Goal: Register for event/course

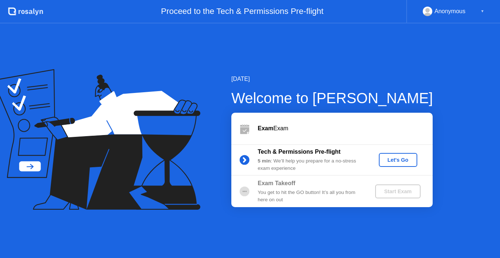
click at [399, 155] on button "Let's Go" at bounding box center [398, 160] width 38 height 14
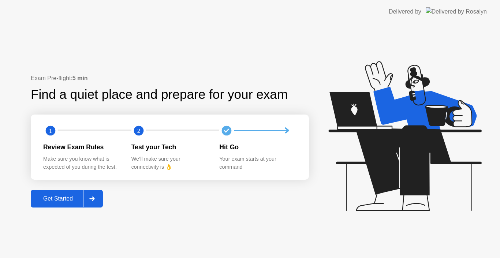
click at [54, 198] on div "Get Started" at bounding box center [58, 199] width 50 height 7
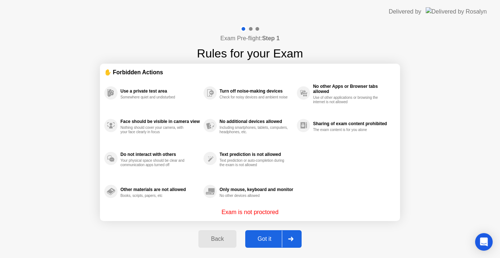
click at [274, 239] on div "Got it" at bounding box center [265, 239] width 34 height 7
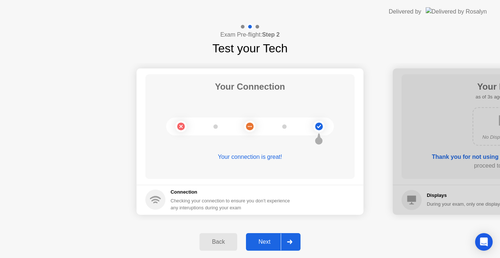
click at [274, 239] on div "Next" at bounding box center [264, 242] width 33 height 7
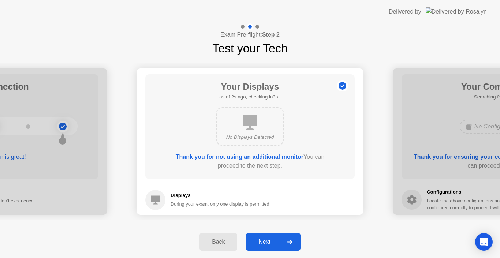
click at [269, 243] on div "Next" at bounding box center [264, 242] width 33 height 7
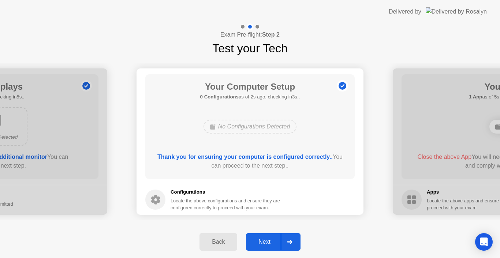
click at [271, 247] on button "Next" at bounding box center [273, 242] width 55 height 18
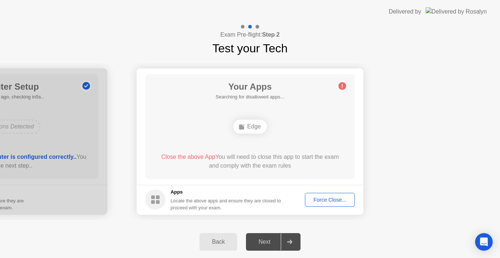
click at [336, 201] on div "Force Close..." at bounding box center [330, 200] width 45 height 6
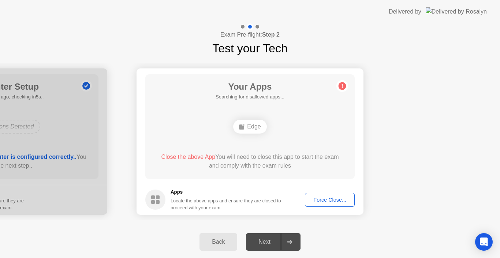
click at [321, 199] on div "Force Close..." at bounding box center [330, 200] width 45 height 6
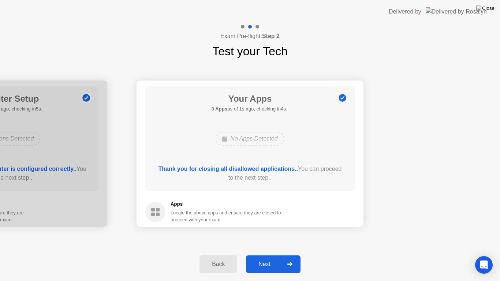
click at [268, 258] on div "Next" at bounding box center [264, 264] width 33 height 7
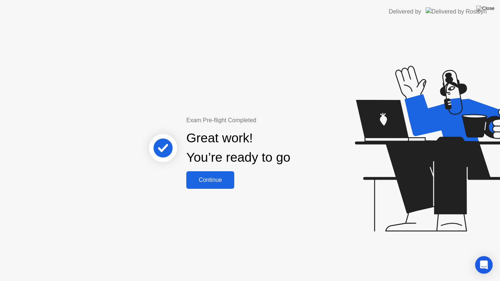
click at [223, 178] on div "Continue" at bounding box center [211, 180] width 44 height 7
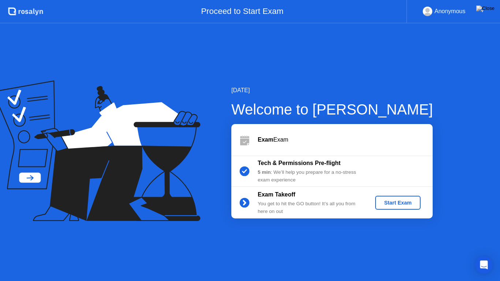
click at [412, 204] on div "Start Exam" at bounding box center [397, 203] width 39 height 6
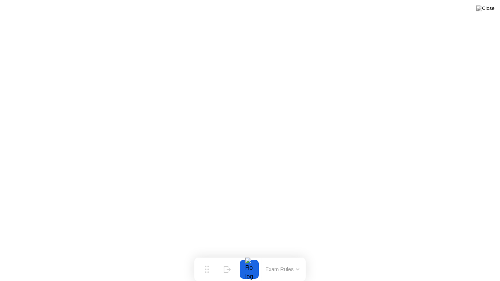
click at [253, 258] on div at bounding box center [249, 269] width 15 height 19
click at [273, 258] on button "Exam Rules" at bounding box center [282, 269] width 39 height 7
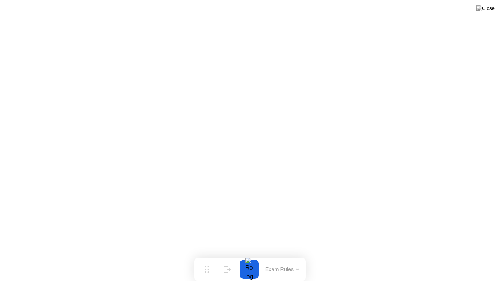
click at [285, 258] on div "Exam Rules" at bounding box center [282, 269] width 43 height 23
click at [248, 258] on div at bounding box center [249, 269] width 15 height 19
click at [266, 258] on button "Exam Rules" at bounding box center [282, 269] width 39 height 7
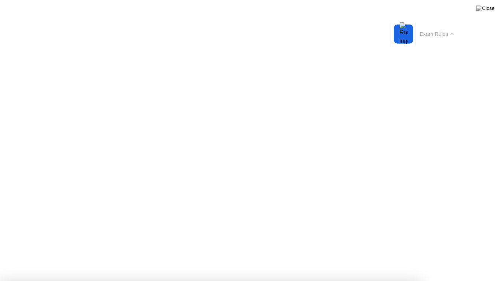
click at [407, 36] on div at bounding box center [403, 34] width 15 height 19
click at [427, 32] on button "Exam Rules" at bounding box center [437, 34] width 39 height 7
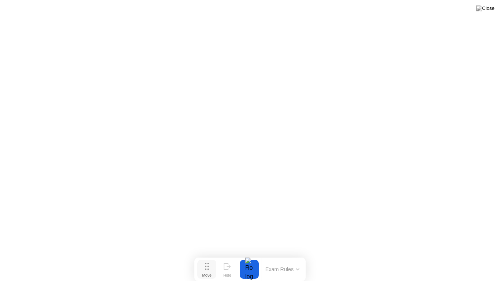
click at [207, 258] on div "Move" at bounding box center [207, 275] width 10 height 4
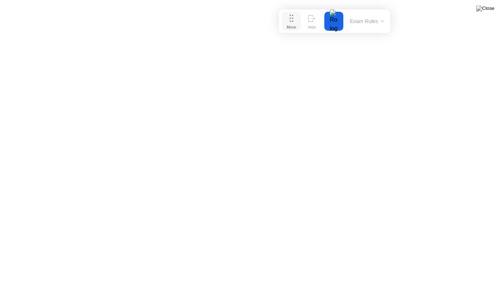
drag, startPoint x: 203, startPoint y: 270, endPoint x: 288, endPoint y: 22, distance: 262.4
click at [288, 22] on button "Move" at bounding box center [291, 21] width 19 height 19
click at [310, 19] on icon at bounding box center [311, 18] width 7 height 7
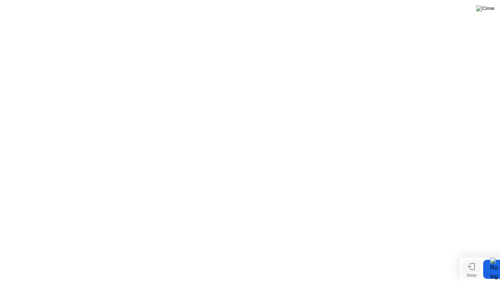
click at [489, 7] on img at bounding box center [486, 8] width 18 height 6
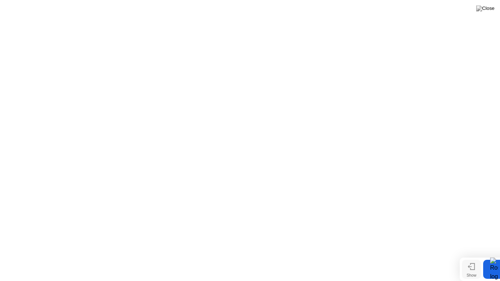
click at [467, 258] on button "Show" at bounding box center [471, 269] width 19 height 19
click at [205, 258] on div "Move" at bounding box center [207, 275] width 10 height 4
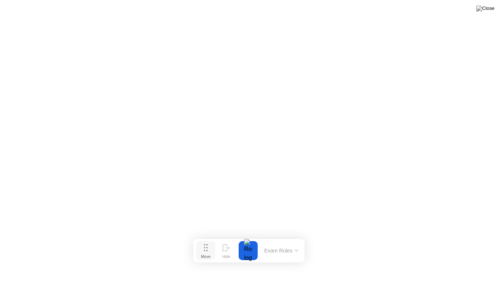
drag, startPoint x: 210, startPoint y: 276, endPoint x: 208, endPoint y: 257, distance: 18.7
click at [208, 257] on div "Move" at bounding box center [206, 257] width 10 height 4
drag, startPoint x: 204, startPoint y: 258, endPoint x: 203, endPoint y: 275, distance: 16.9
click at [203, 258] on div "Move" at bounding box center [207, 261] width 10 height 4
click at [279, 258] on button "Exam Rules" at bounding box center [280, 268] width 39 height 7
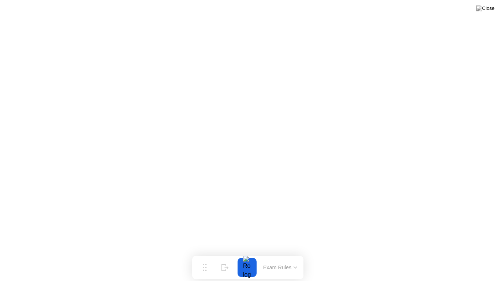
click at [486, 9] on button at bounding box center [486, 9] width 22 height 10
